Goal: Information Seeking & Learning: Learn about a topic

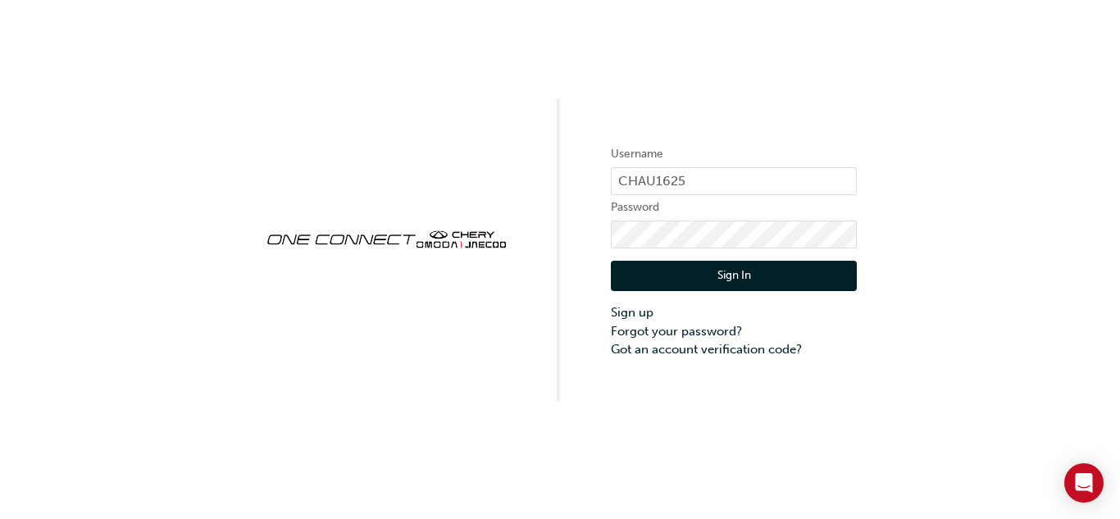
click at [726, 284] on button "Sign In" at bounding box center [734, 276] width 246 height 31
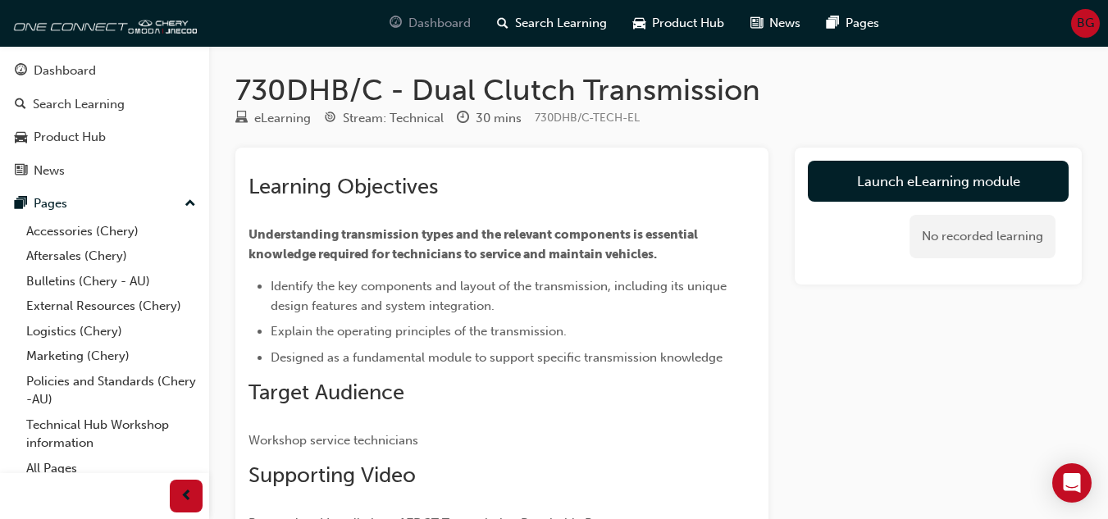
click at [444, 25] on span "Dashboard" at bounding box center [439, 23] width 62 height 19
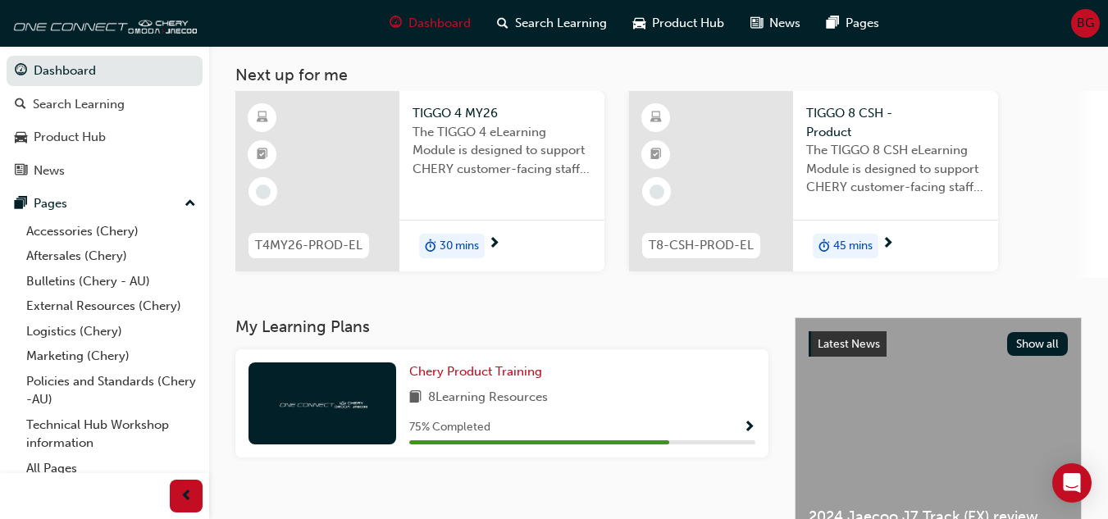
scroll to position [164, 0]
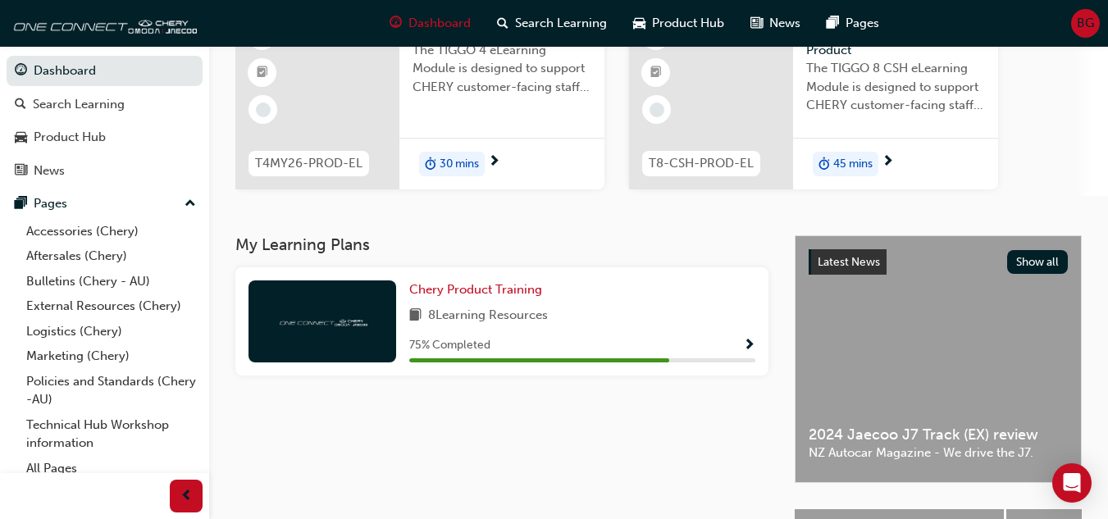
click at [508, 335] on div "75 % Completed" at bounding box center [582, 345] width 346 height 20
click at [743, 342] on span "Show Progress" at bounding box center [749, 346] width 12 height 15
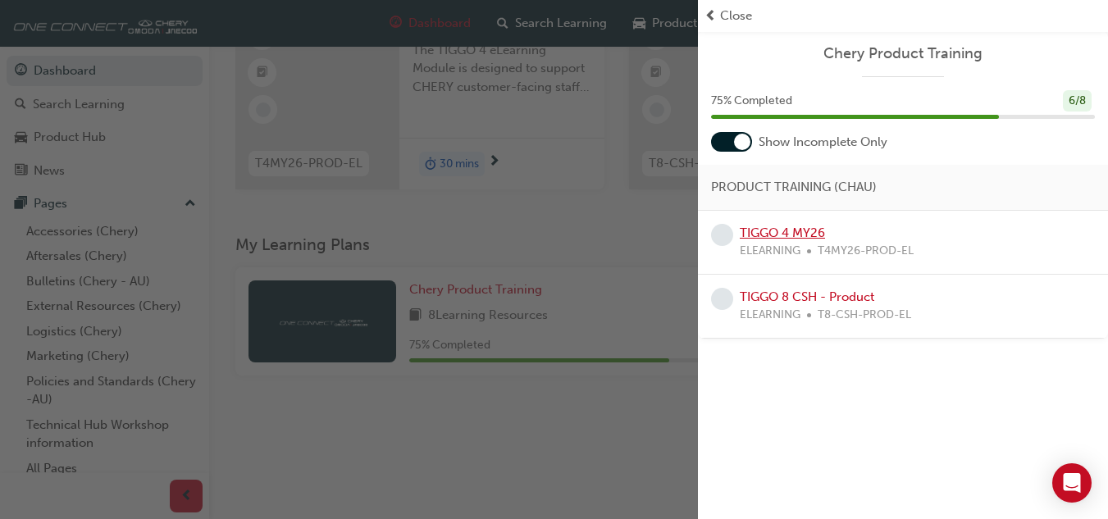
click at [801, 233] on link "TIGGO 4 MY26" at bounding box center [782, 232] width 85 height 15
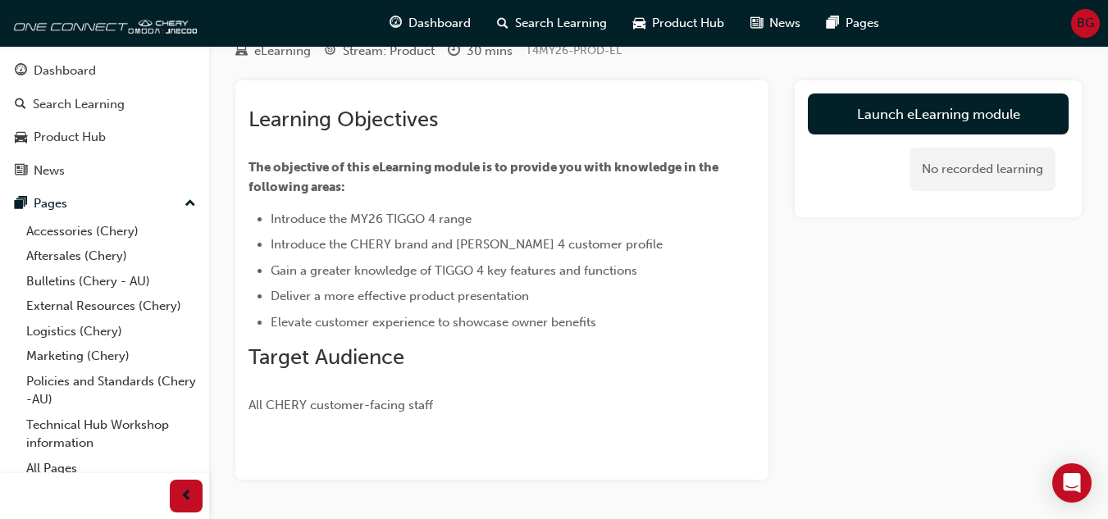
scroll to position [39, 0]
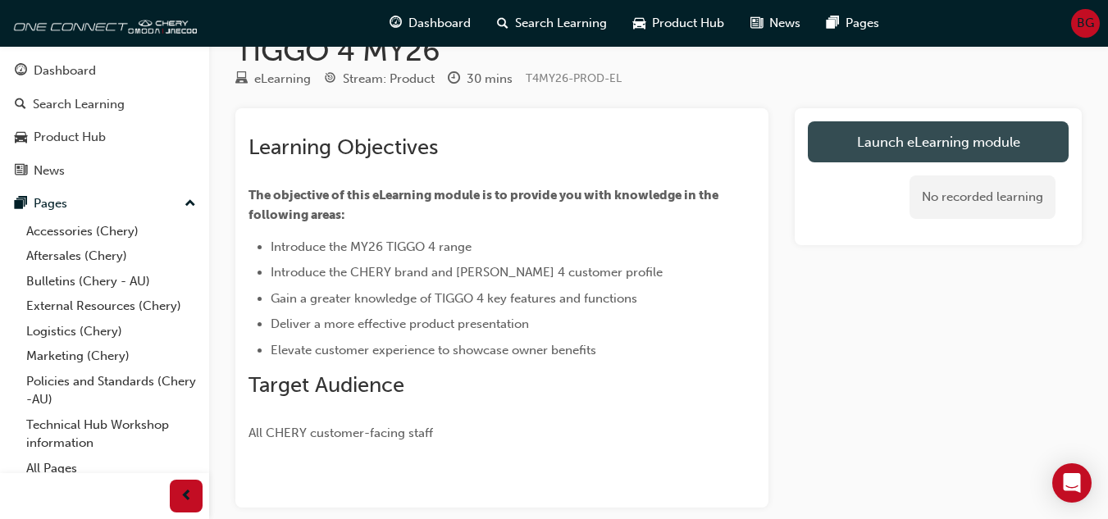
click at [918, 146] on link "Launch eLearning module" at bounding box center [938, 141] width 261 height 41
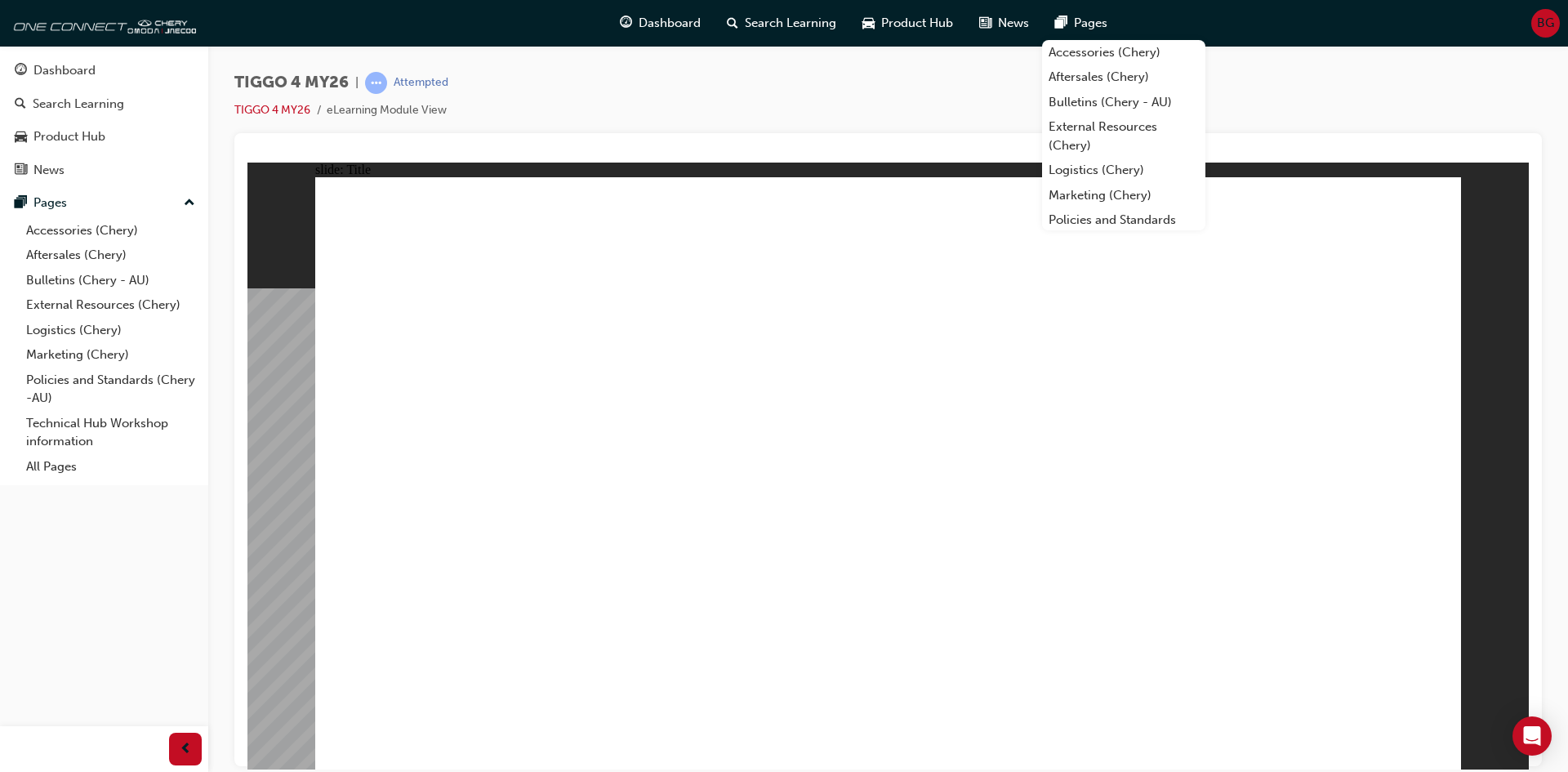
click at [819, 105] on div "TIGGO 4 MY26 | Attempted TIGGO 4 MY26 eLearning Module View" at bounding box center [888, 102] width 1308 height 61
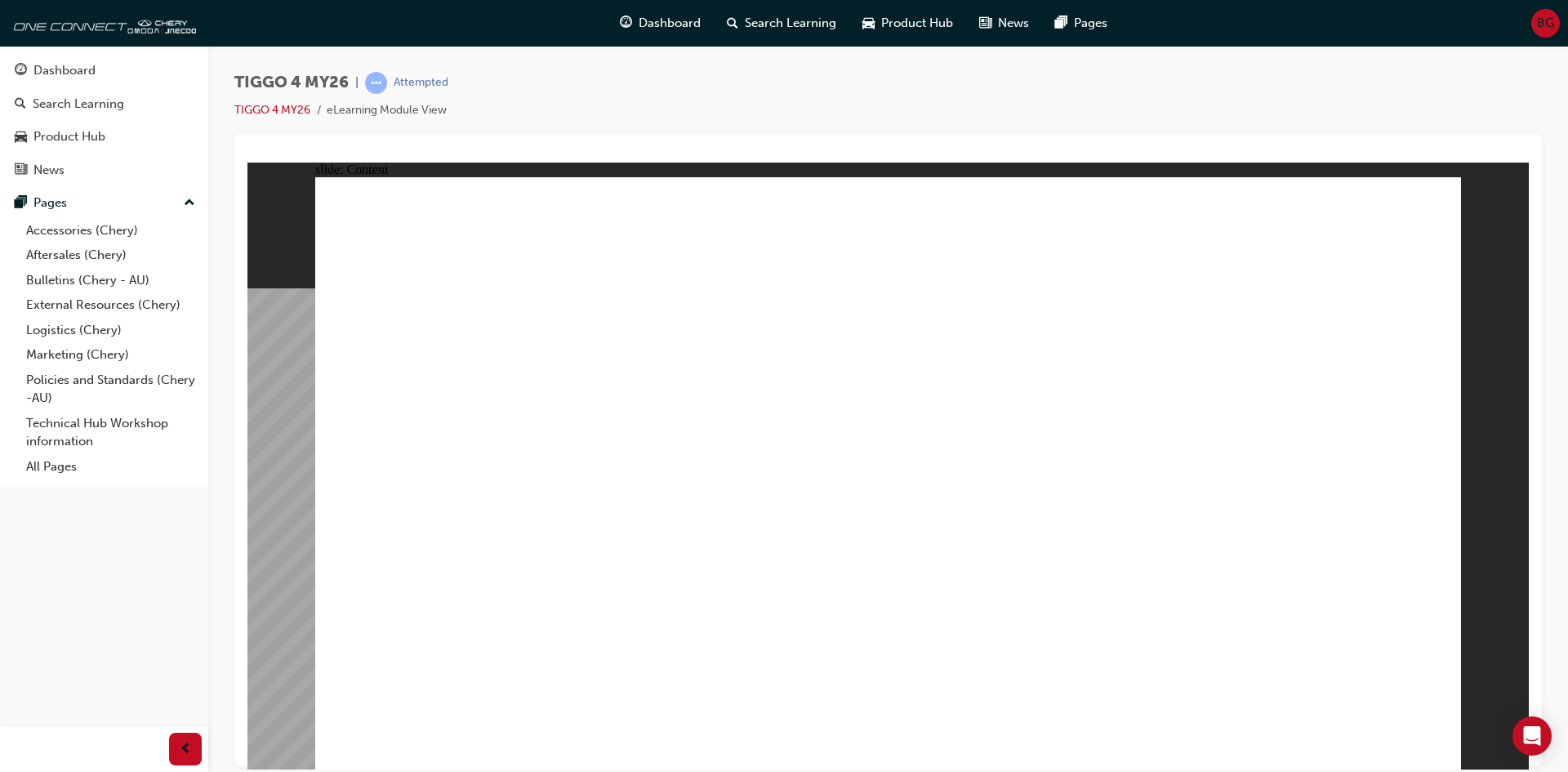
drag, startPoint x: 1334, startPoint y: 299, endPoint x: 1329, endPoint y: 261, distance: 38.3
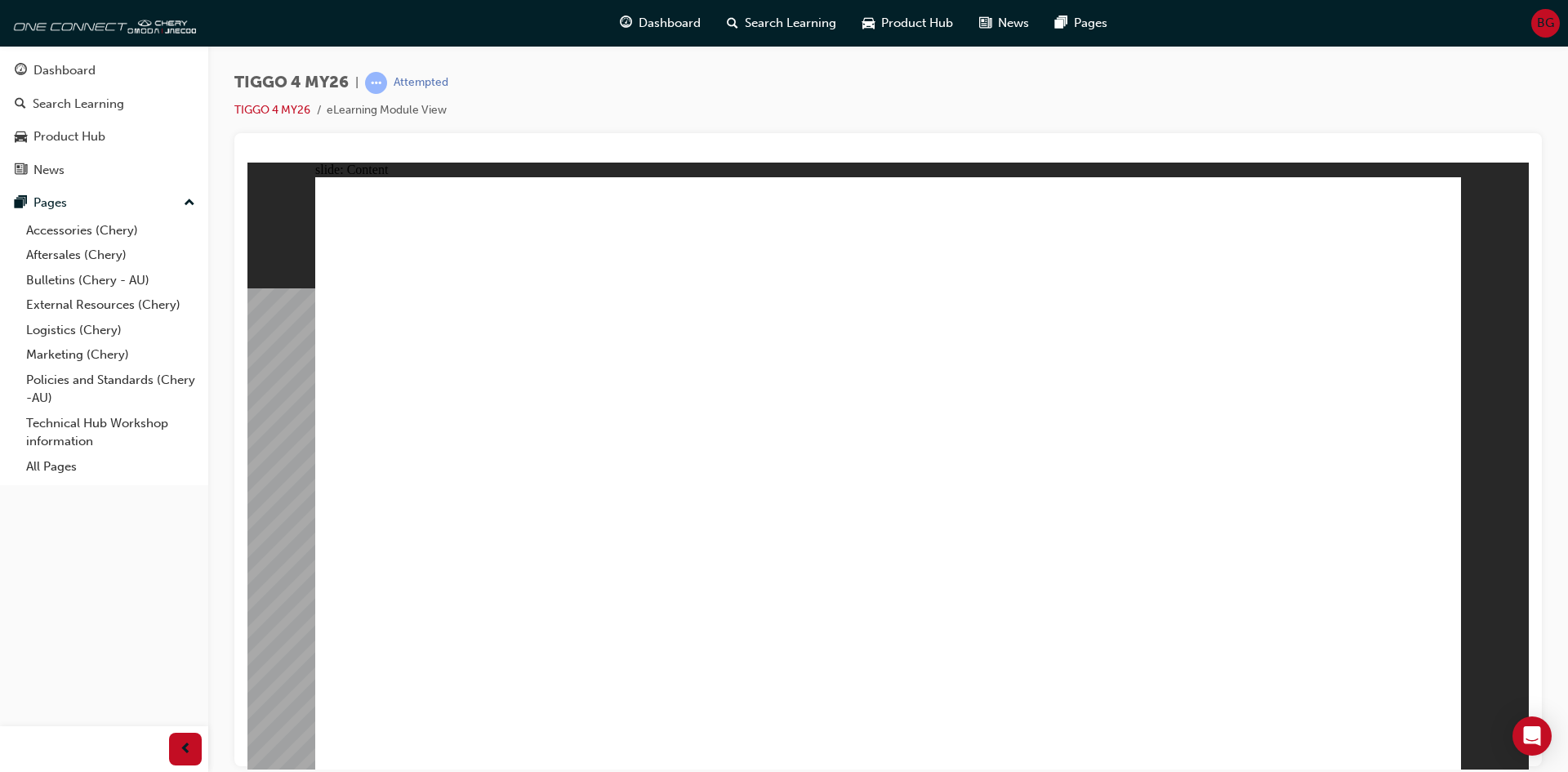
drag, startPoint x: 1413, startPoint y: 732, endPoint x: 1424, endPoint y: 747, distance: 18.6
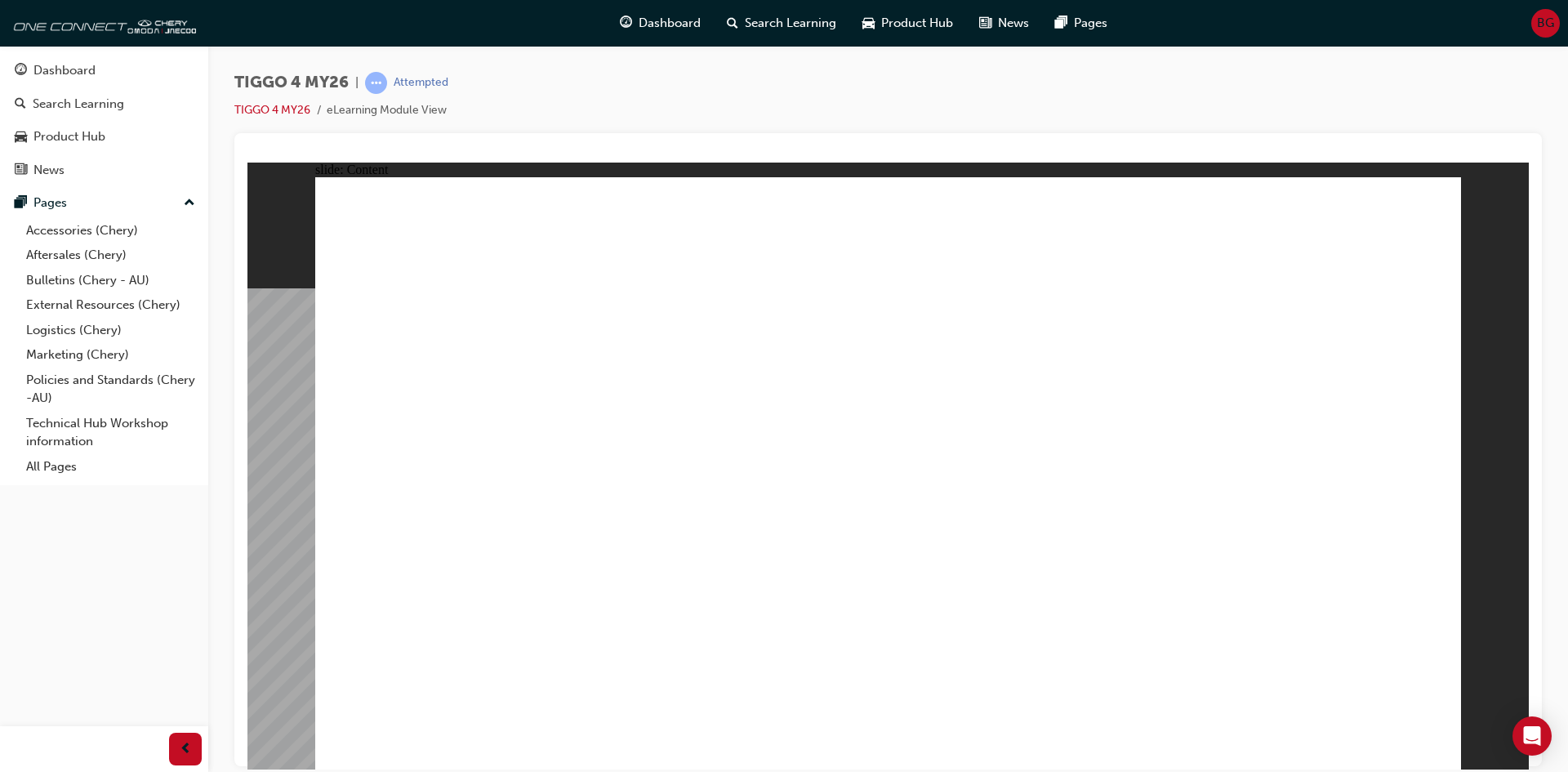
drag, startPoint x: 1218, startPoint y: 566, endPoint x: 1222, endPoint y: 601, distance: 35.2
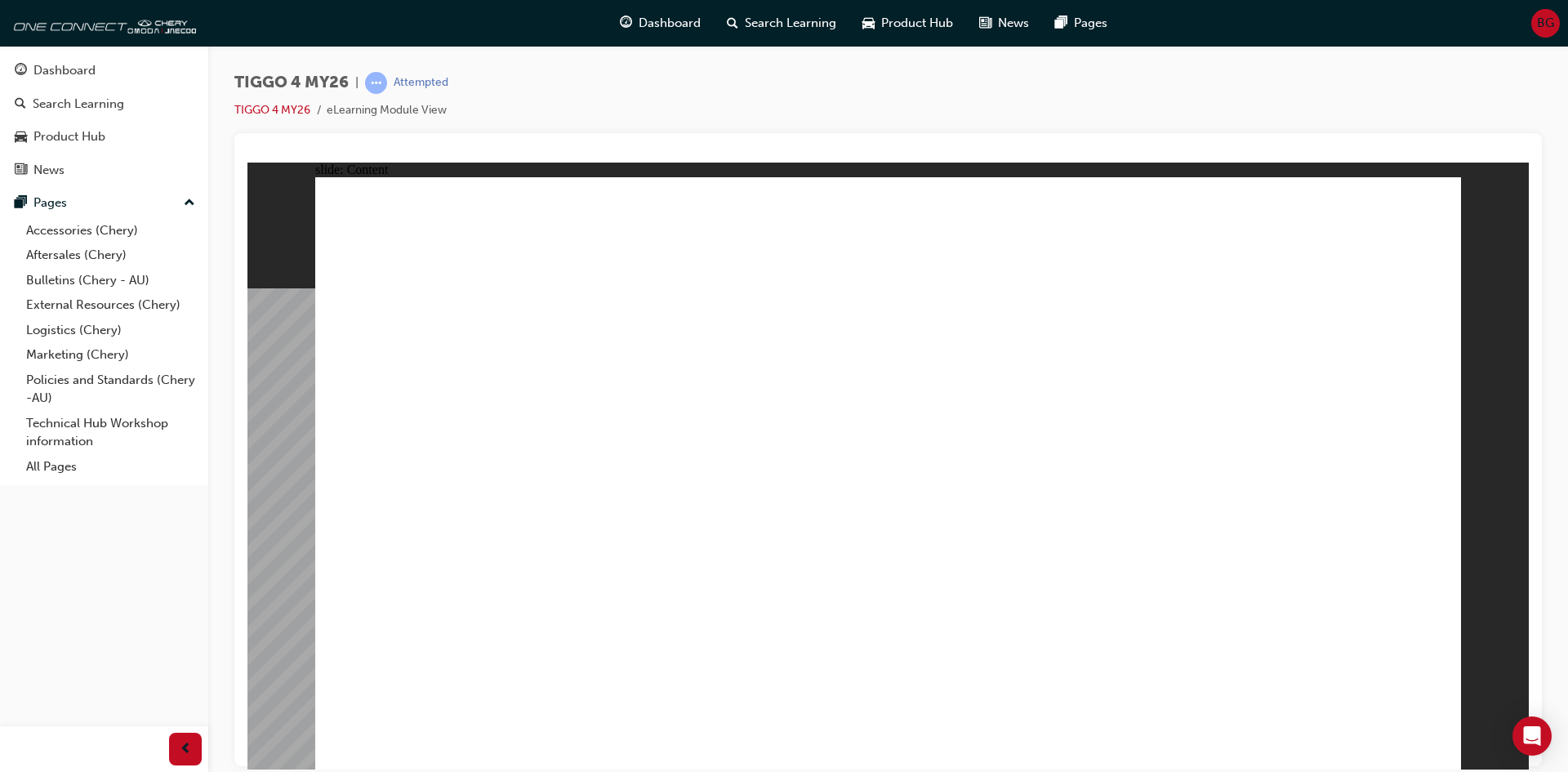
drag, startPoint x: 1123, startPoint y: 277, endPoint x: 1123, endPoint y: 307, distance: 30.0
drag, startPoint x: 1064, startPoint y: 467, endPoint x: 1089, endPoint y: 456, distance: 27.3
drag, startPoint x: 1370, startPoint y: 281, endPoint x: 1362, endPoint y: 339, distance: 58.5
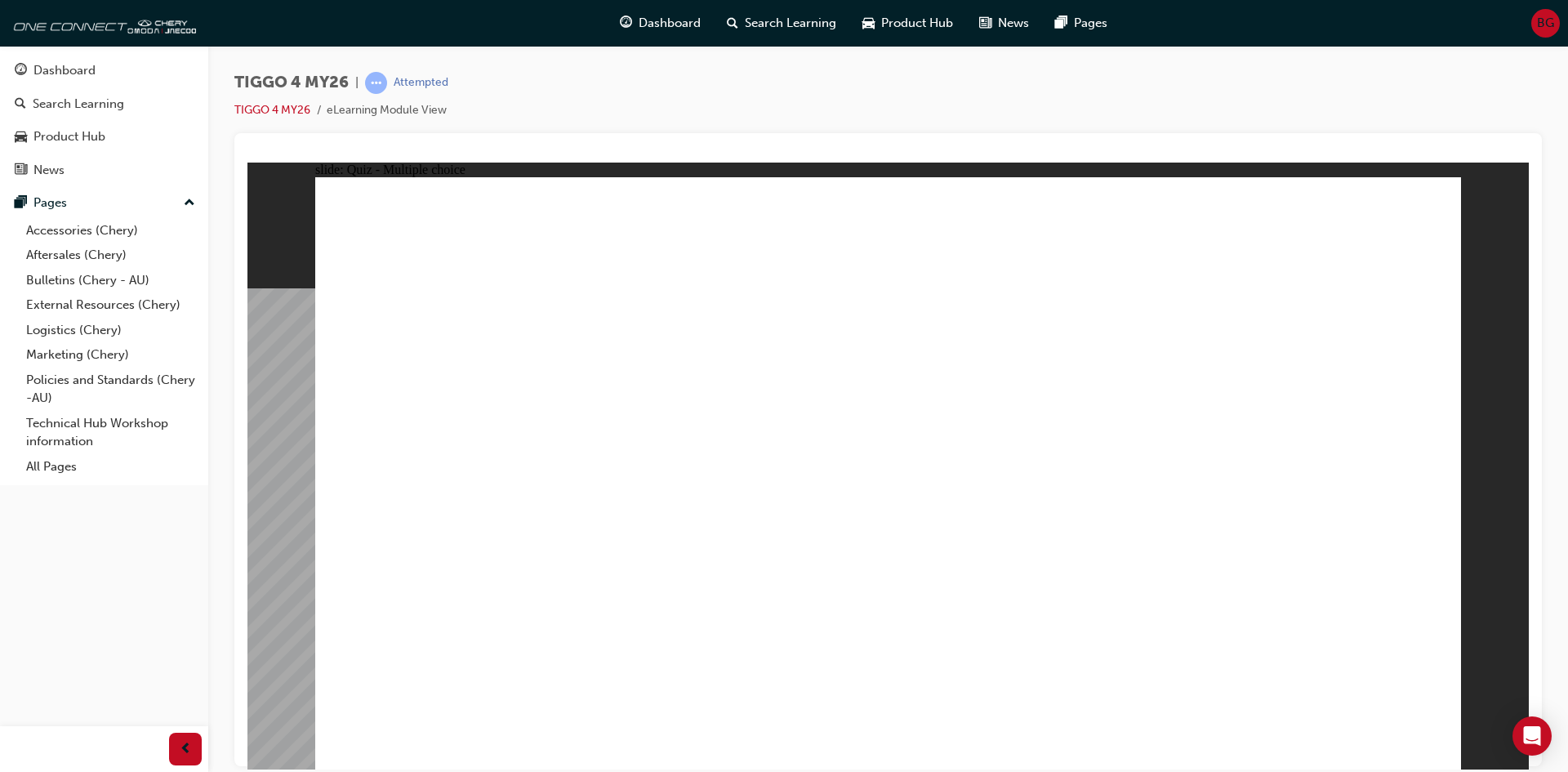
radio input "true"
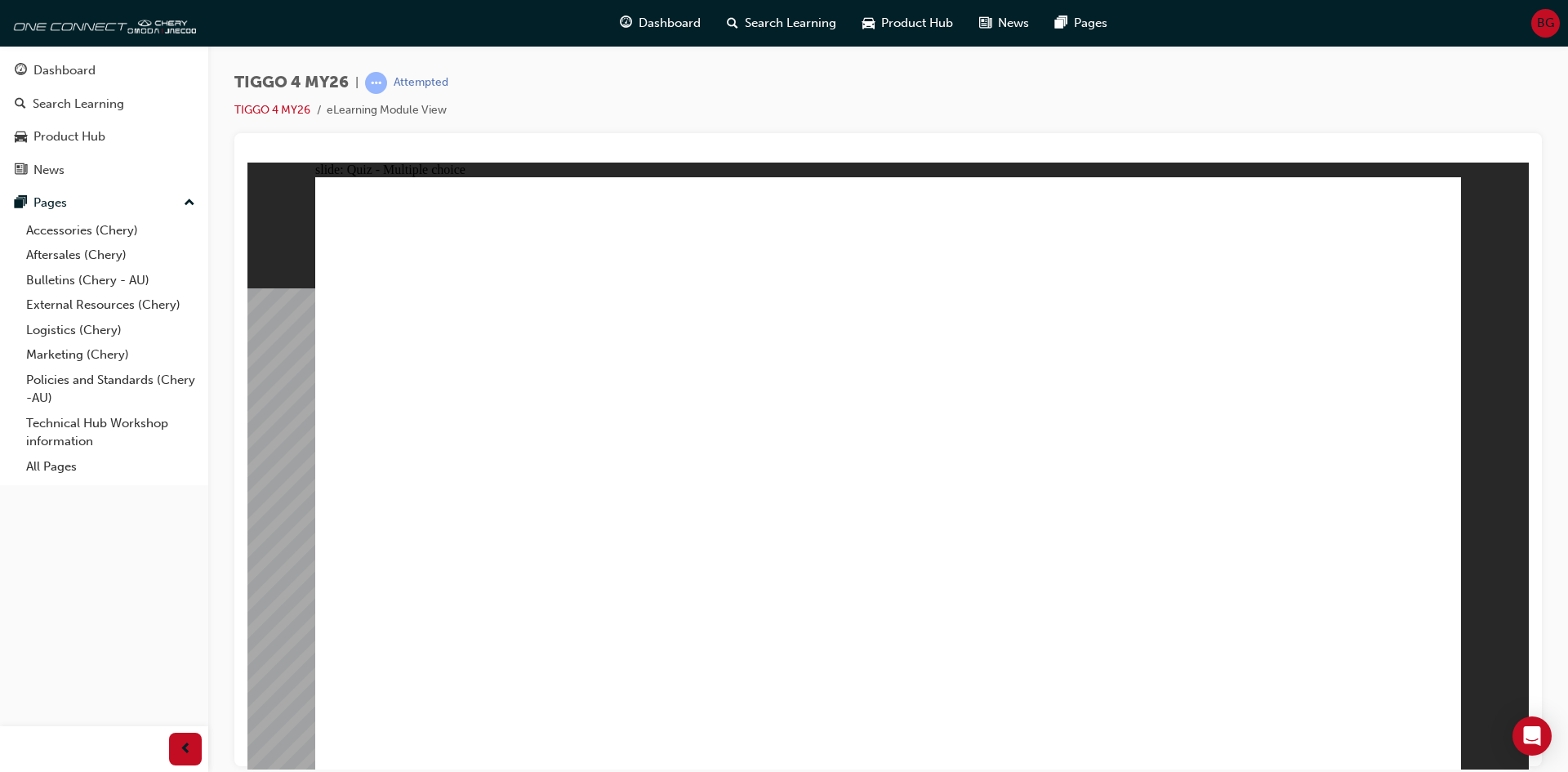
radio input "true"
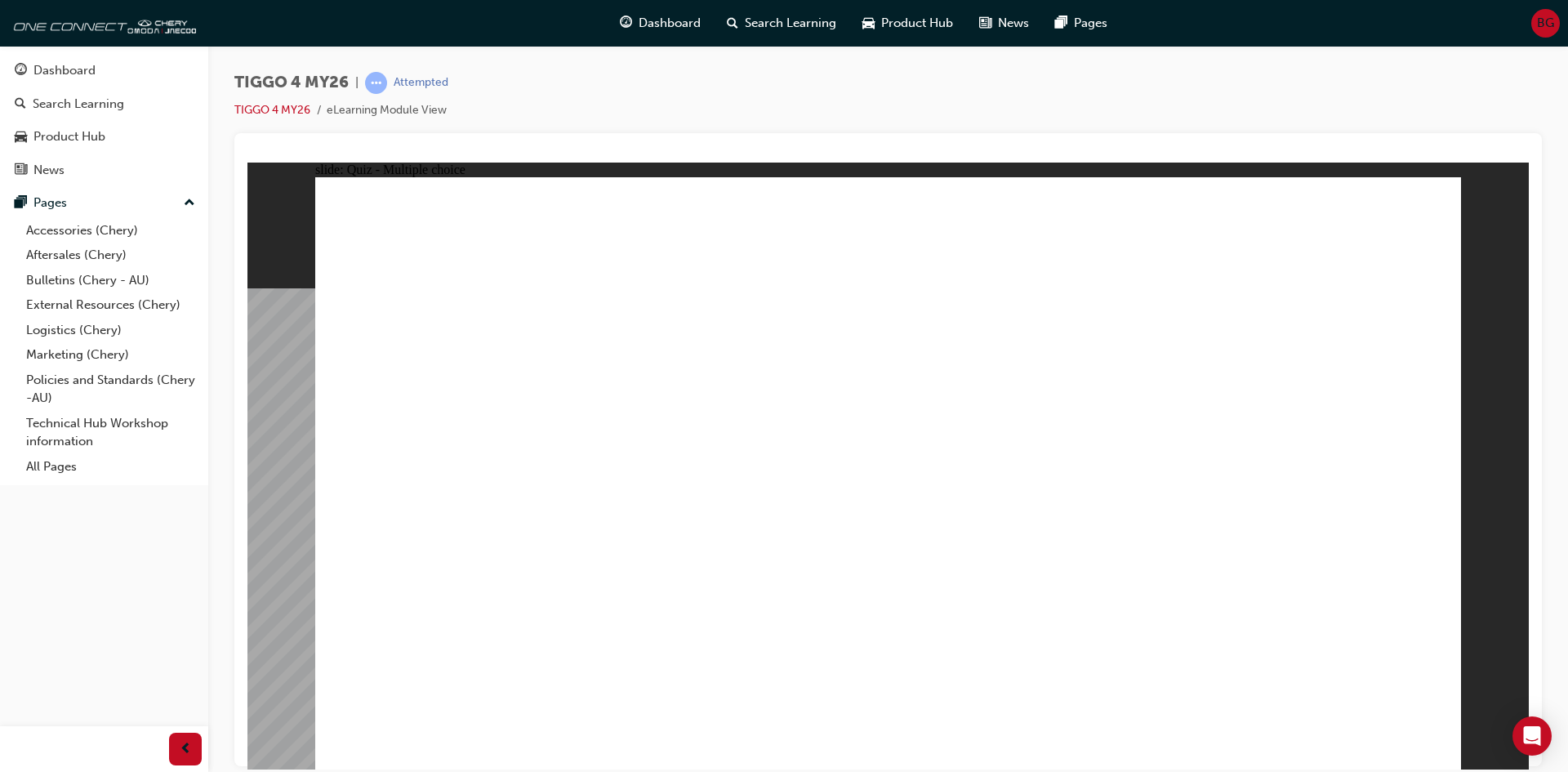
radio input "false"
radio input "true"
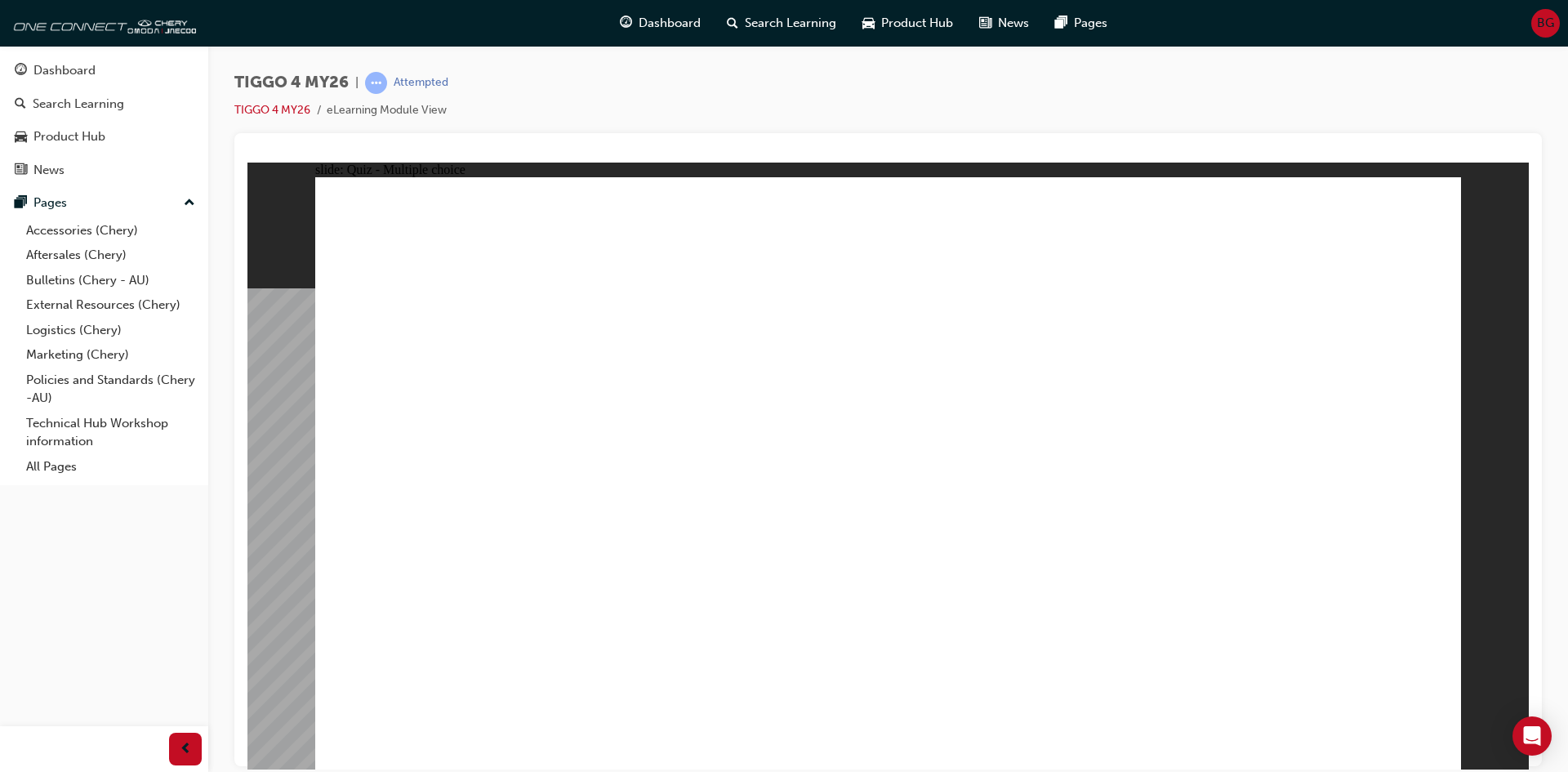
drag, startPoint x: 637, startPoint y: 373, endPoint x: 642, endPoint y: 602, distance: 229.1
drag, startPoint x: 397, startPoint y: 378, endPoint x: 829, endPoint y: 606, distance: 488.5
drag, startPoint x: 872, startPoint y: 379, endPoint x: 1102, endPoint y: 610, distance: 326.0
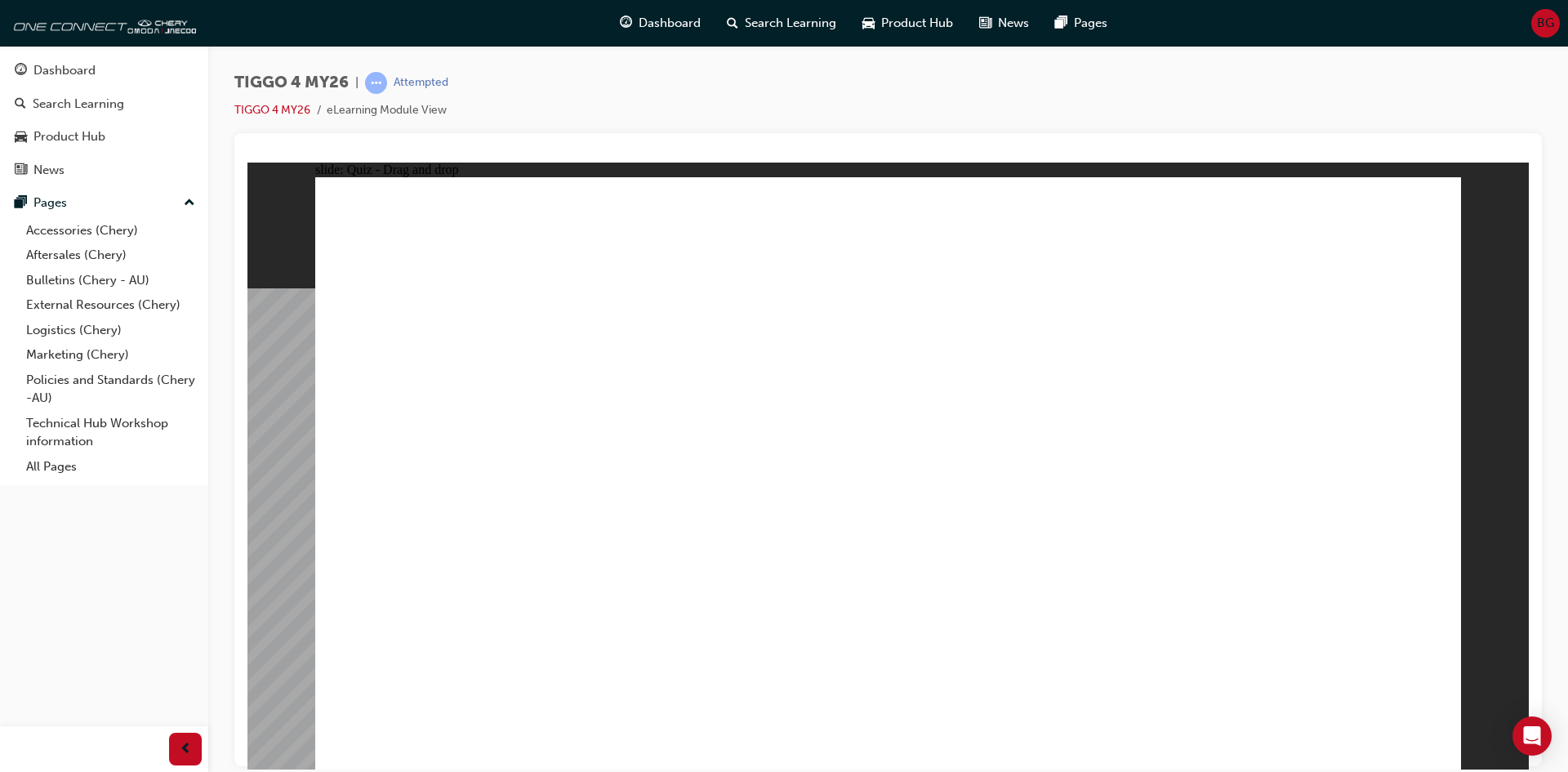
drag, startPoint x: 910, startPoint y: 442, endPoint x: 470, endPoint y: 605, distance: 469.2
drag, startPoint x: 1283, startPoint y: 387, endPoint x: 1290, endPoint y: 605, distance: 218.1
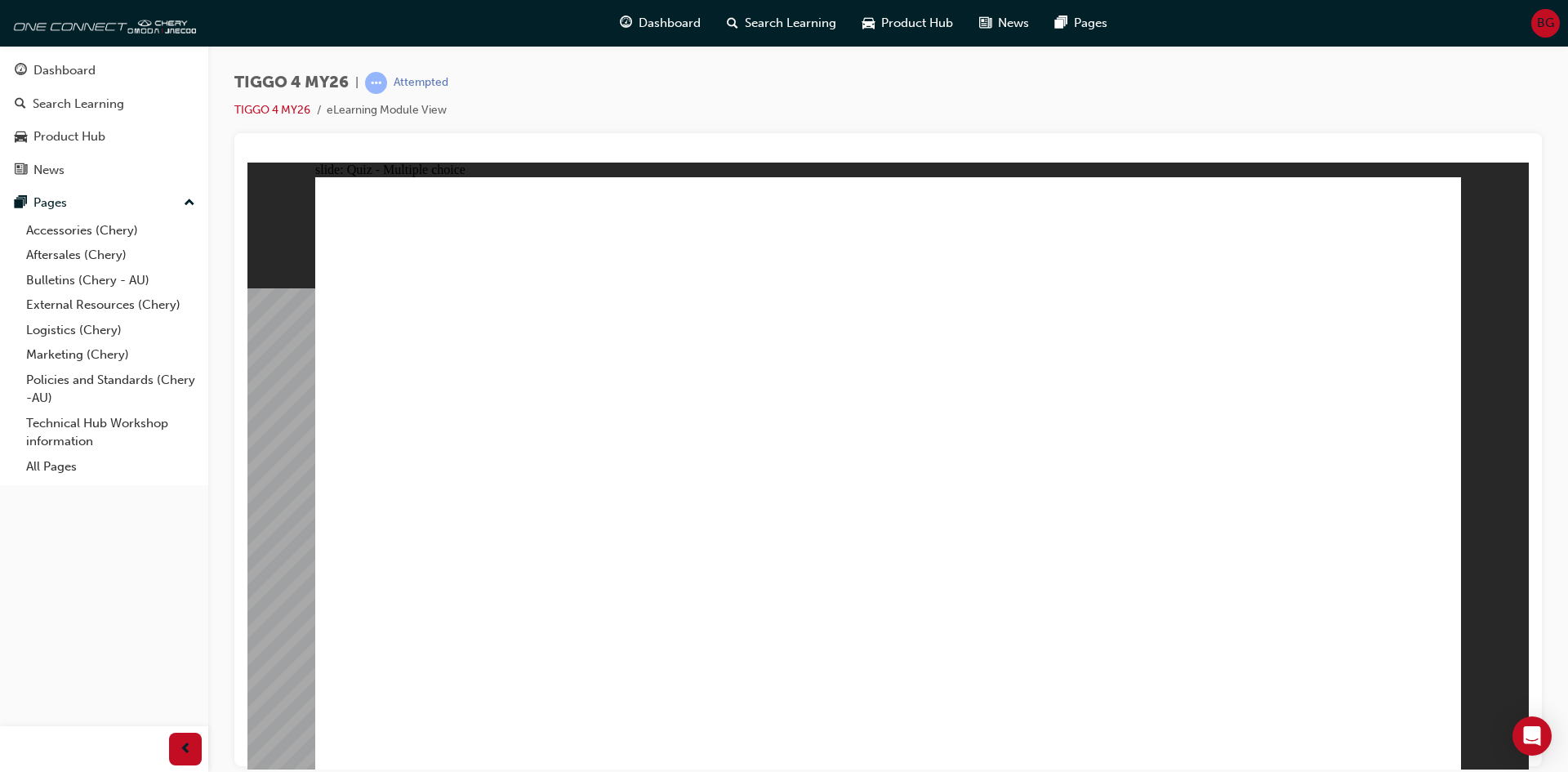
radio input "true"
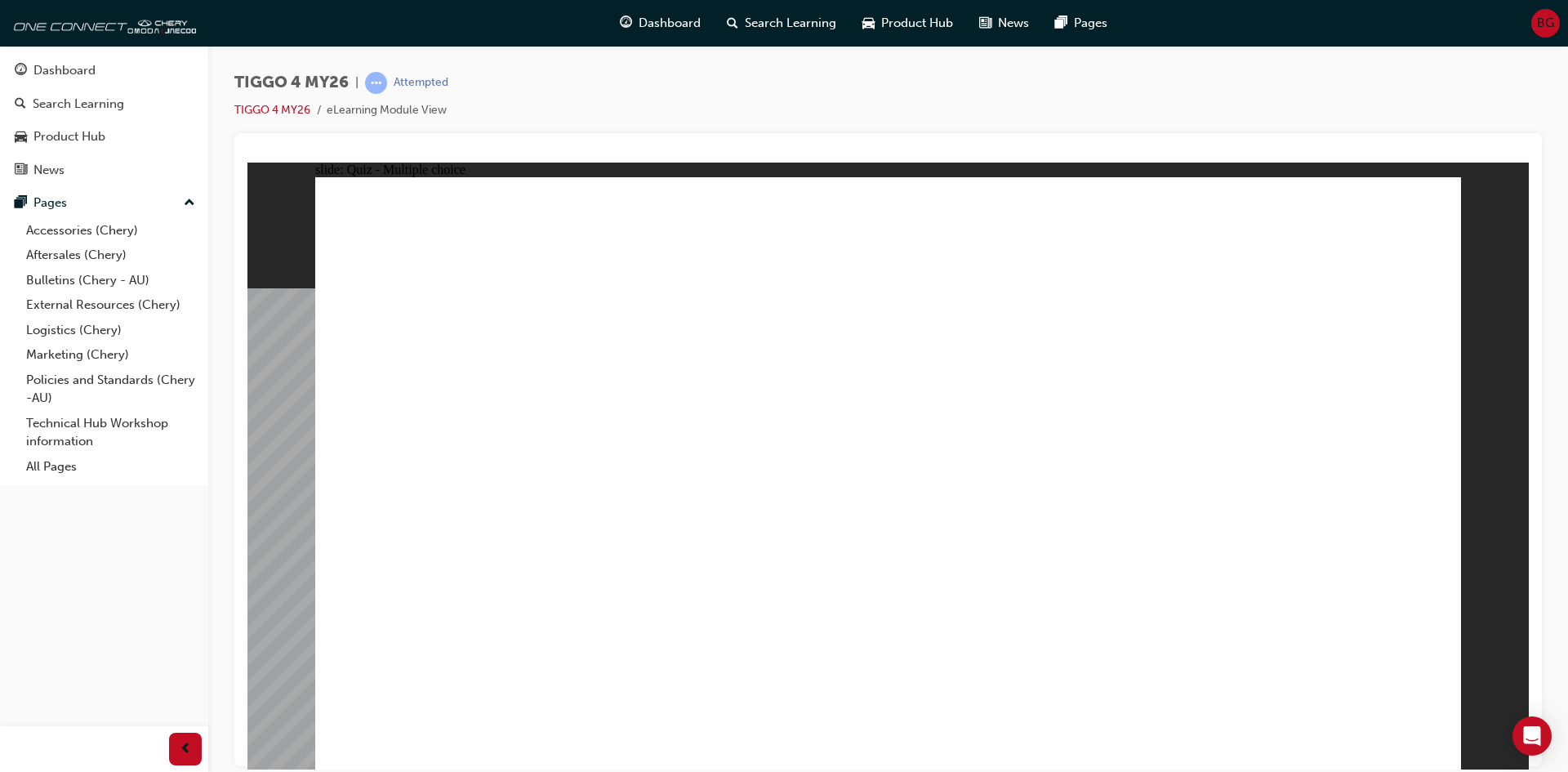
drag, startPoint x: 674, startPoint y: 421, endPoint x: 1050, endPoint y: 375, distance: 378.8
drag, startPoint x: 729, startPoint y: 480, endPoint x: 1285, endPoint y: 392, distance: 562.9
drag, startPoint x: 662, startPoint y: 545, endPoint x: 1220, endPoint y: 389, distance: 579.4
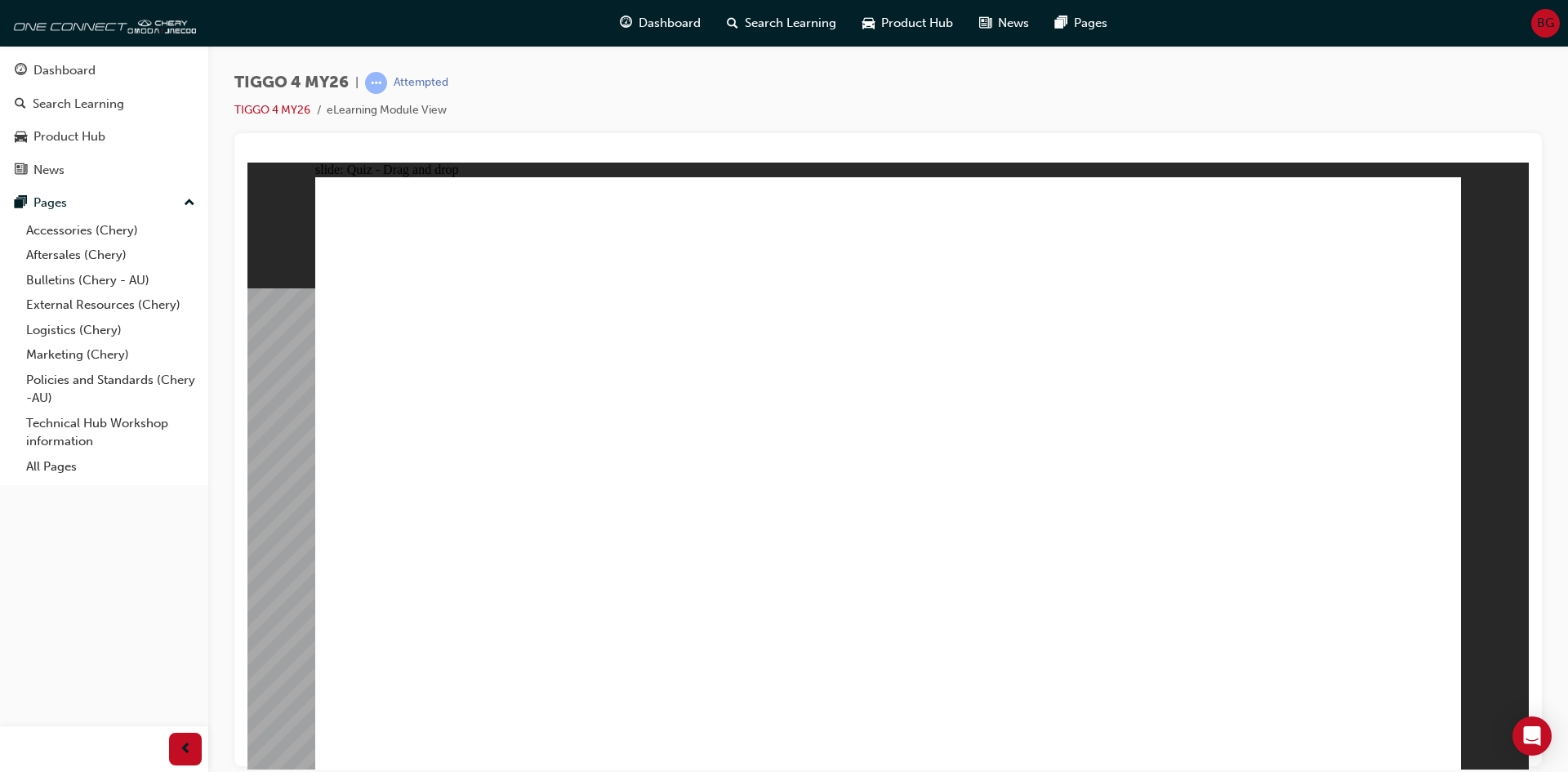
drag, startPoint x: 453, startPoint y: 484, endPoint x: 1241, endPoint y: 474, distance: 788.1
drag, startPoint x: 464, startPoint y: 540, endPoint x: 1017, endPoint y: 379, distance: 576.0
drag, startPoint x: 433, startPoint y: 606, endPoint x: 1245, endPoint y: 458, distance: 825.4
drag, startPoint x: 487, startPoint y: 416, endPoint x: 1019, endPoint y: 430, distance: 532.2
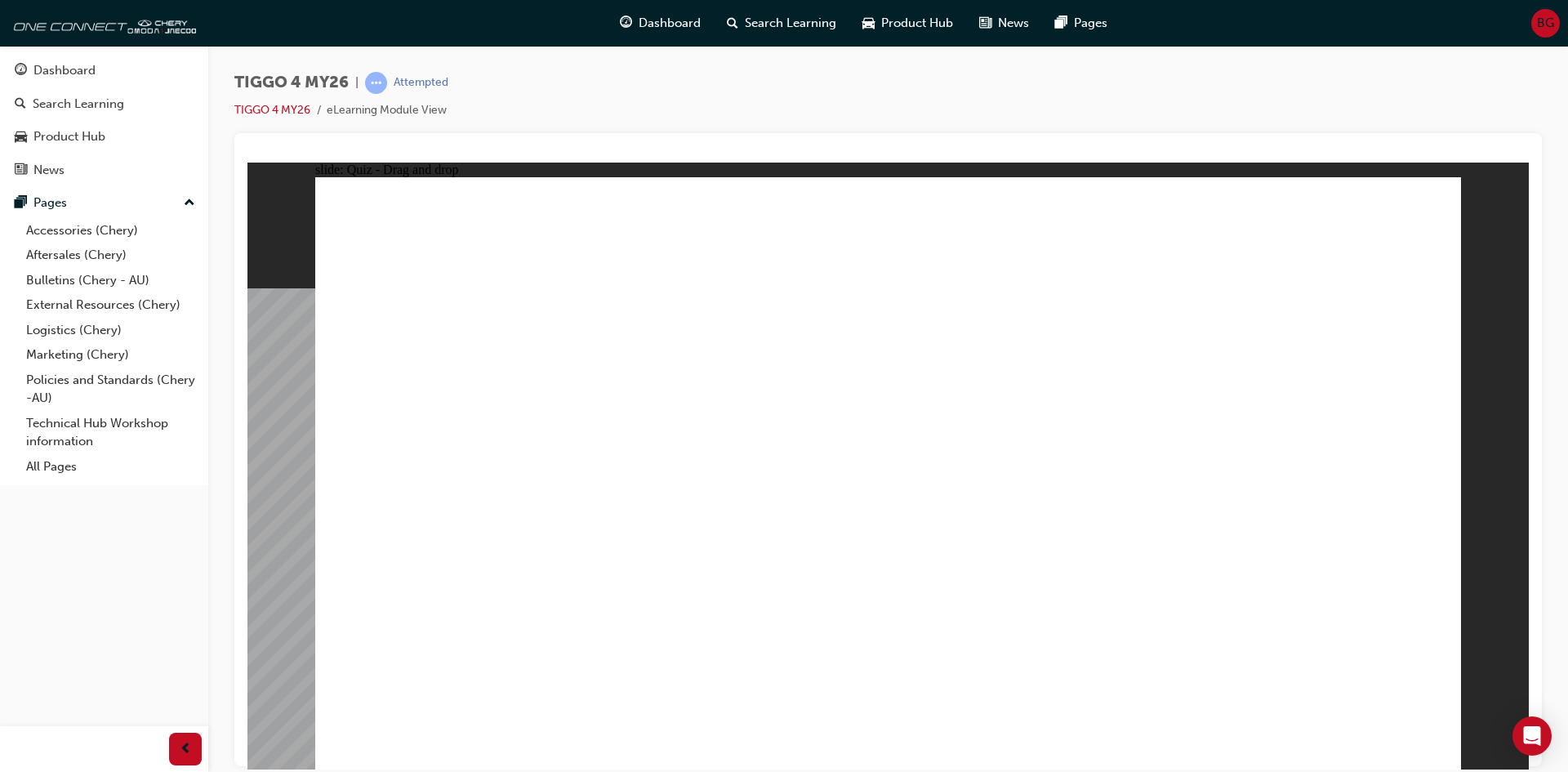
radio input "true"
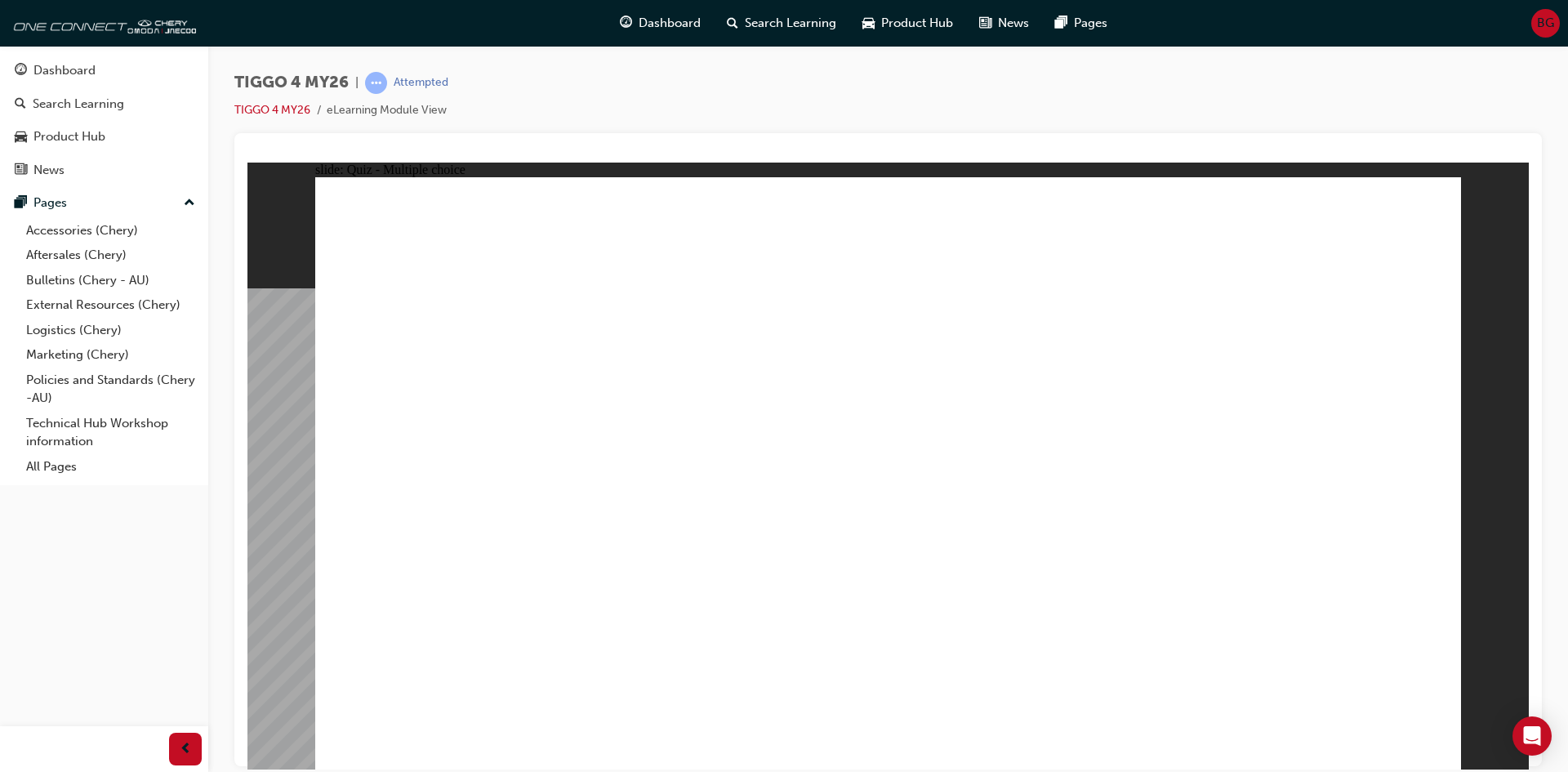
radio input "true"
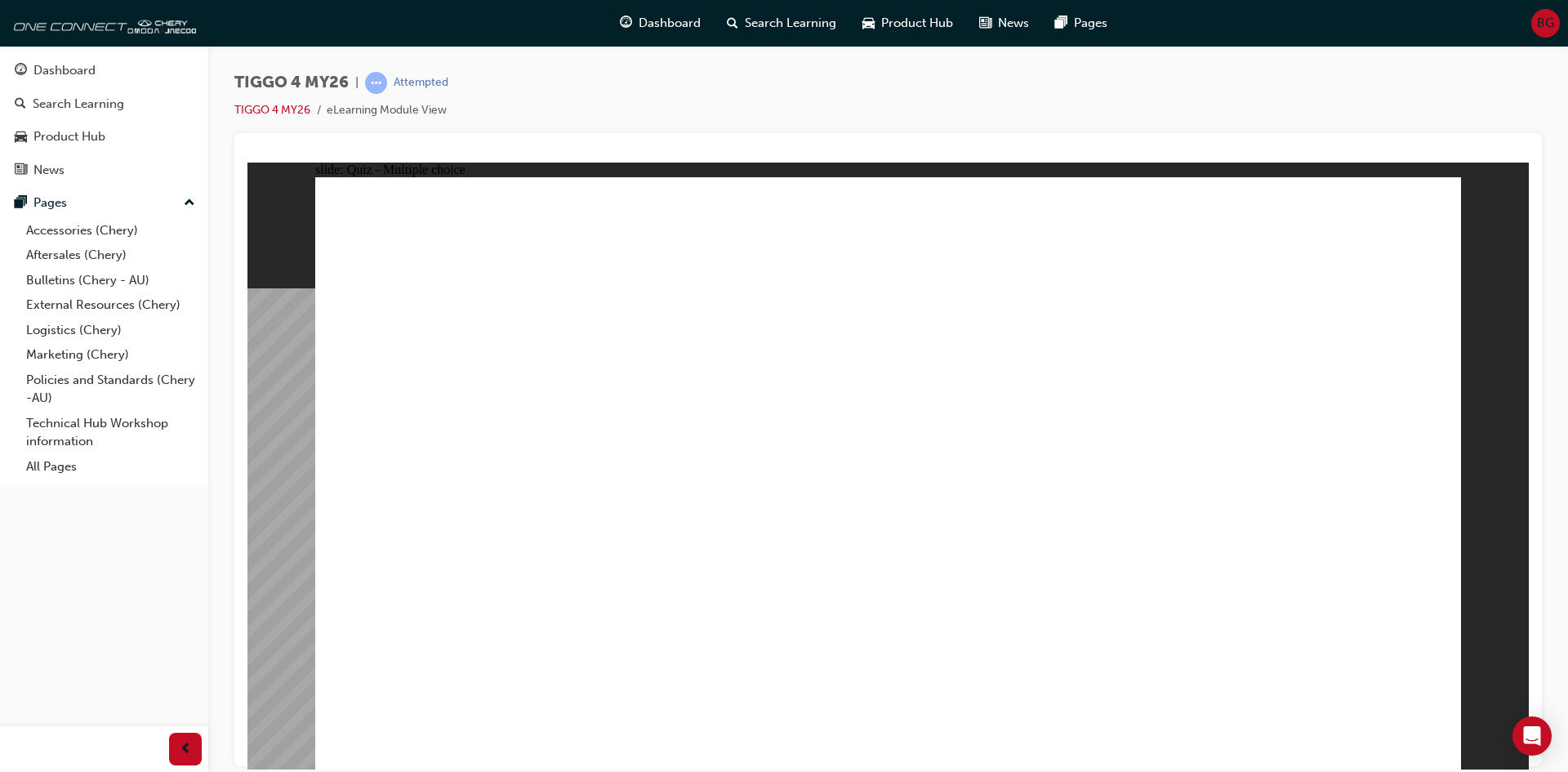
radio input "true"
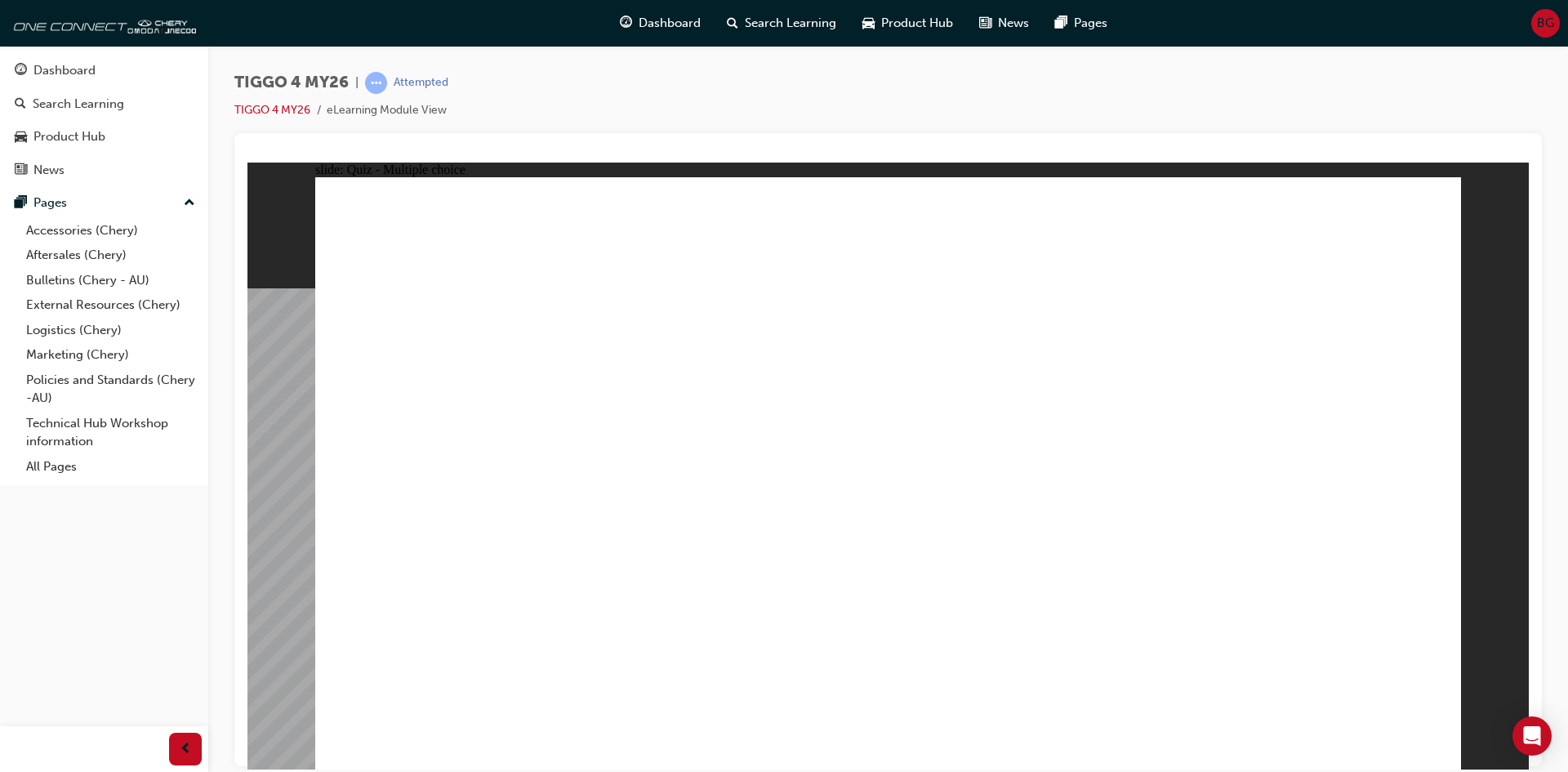
radio input "true"
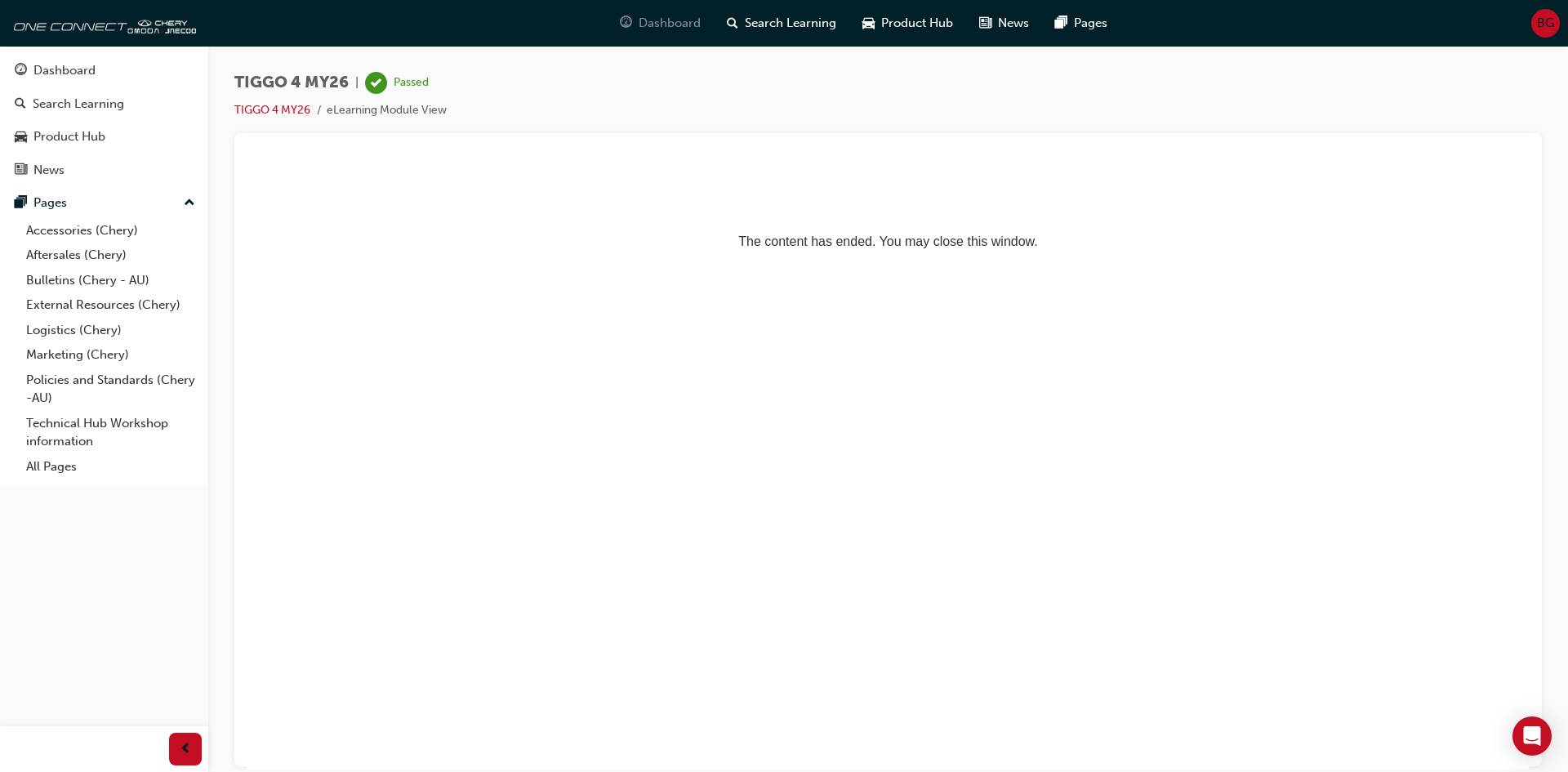
click at [677, 31] on span "Dashboard" at bounding box center [669, 23] width 62 height 19
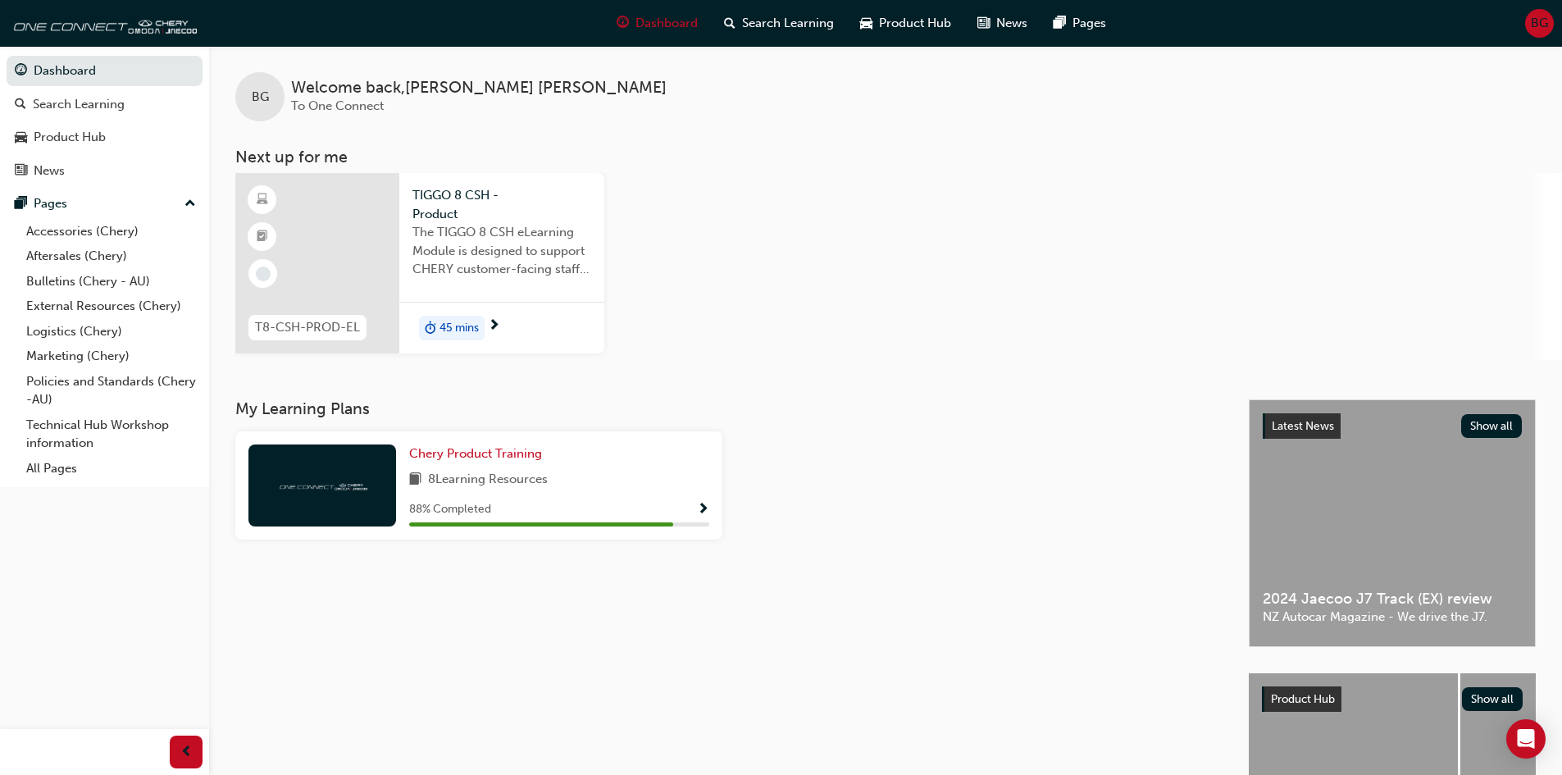
click at [698, 506] on span "Show Progress" at bounding box center [703, 510] width 12 height 15
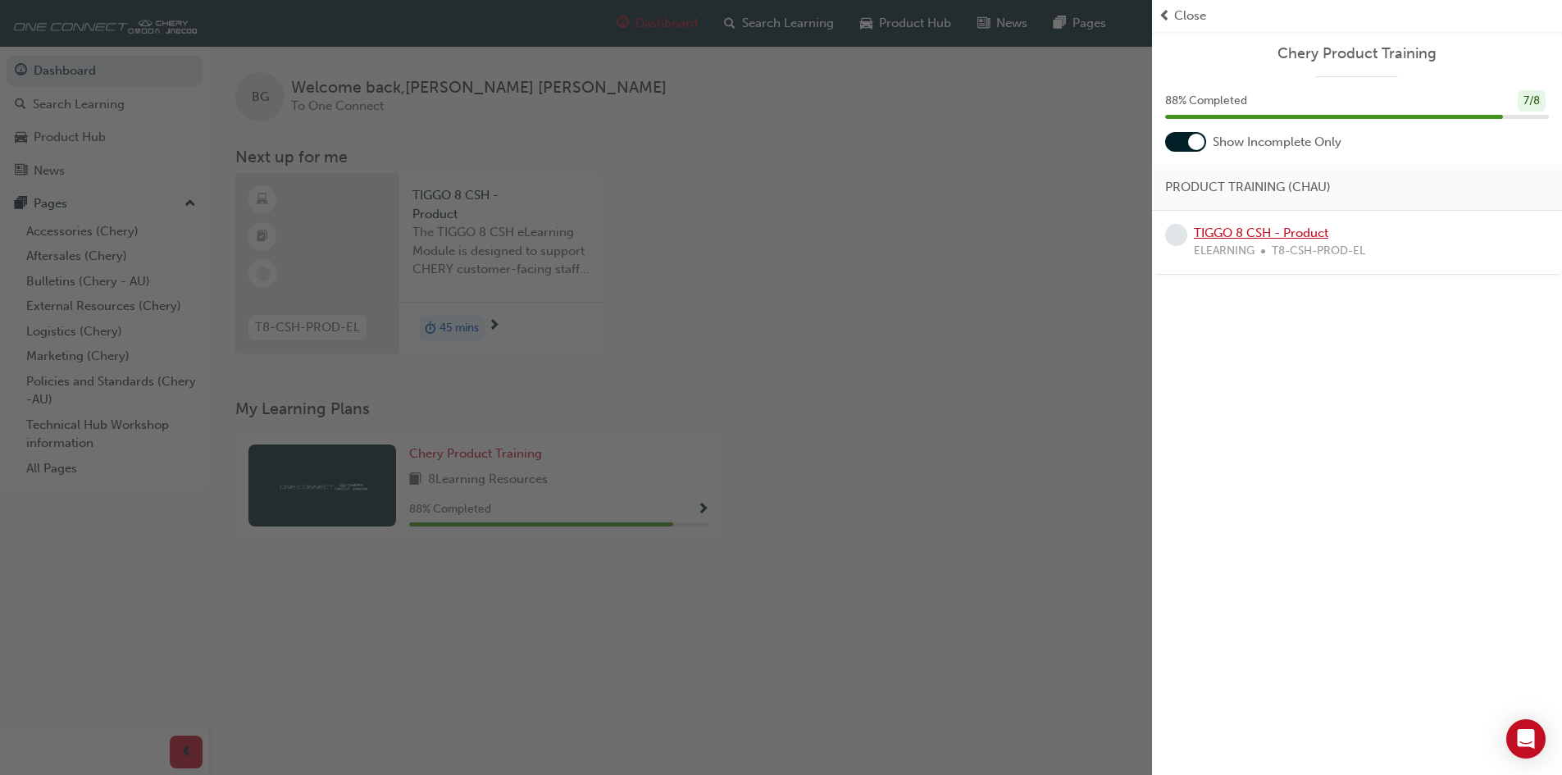
click at [1119, 234] on link "TIGGO 8 CSH - Product" at bounding box center [1261, 232] width 134 height 15
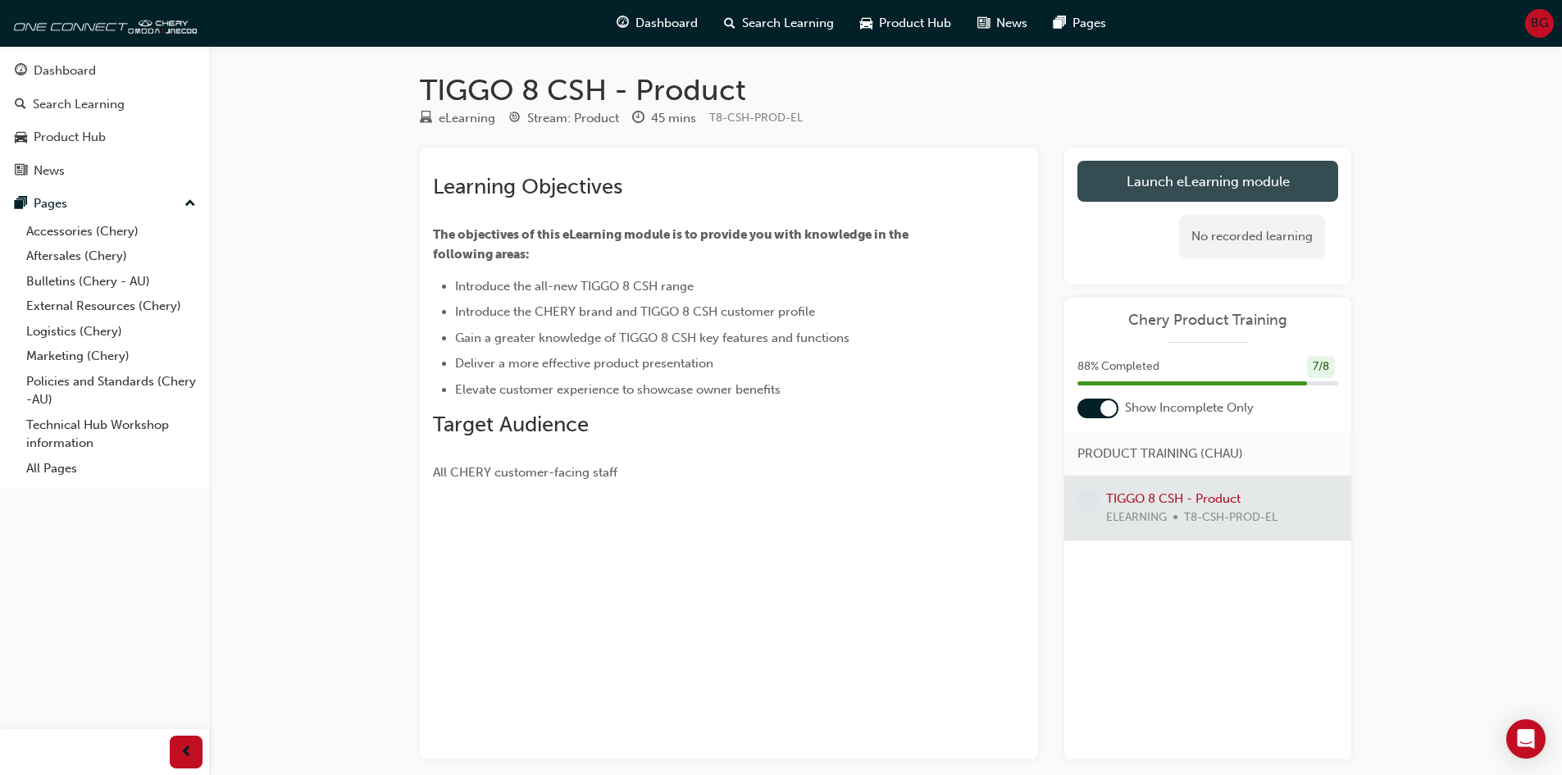
click at [1119, 183] on link "Launch eLearning module" at bounding box center [1207, 181] width 261 height 41
